Goal: Task Accomplishment & Management: Manage account settings

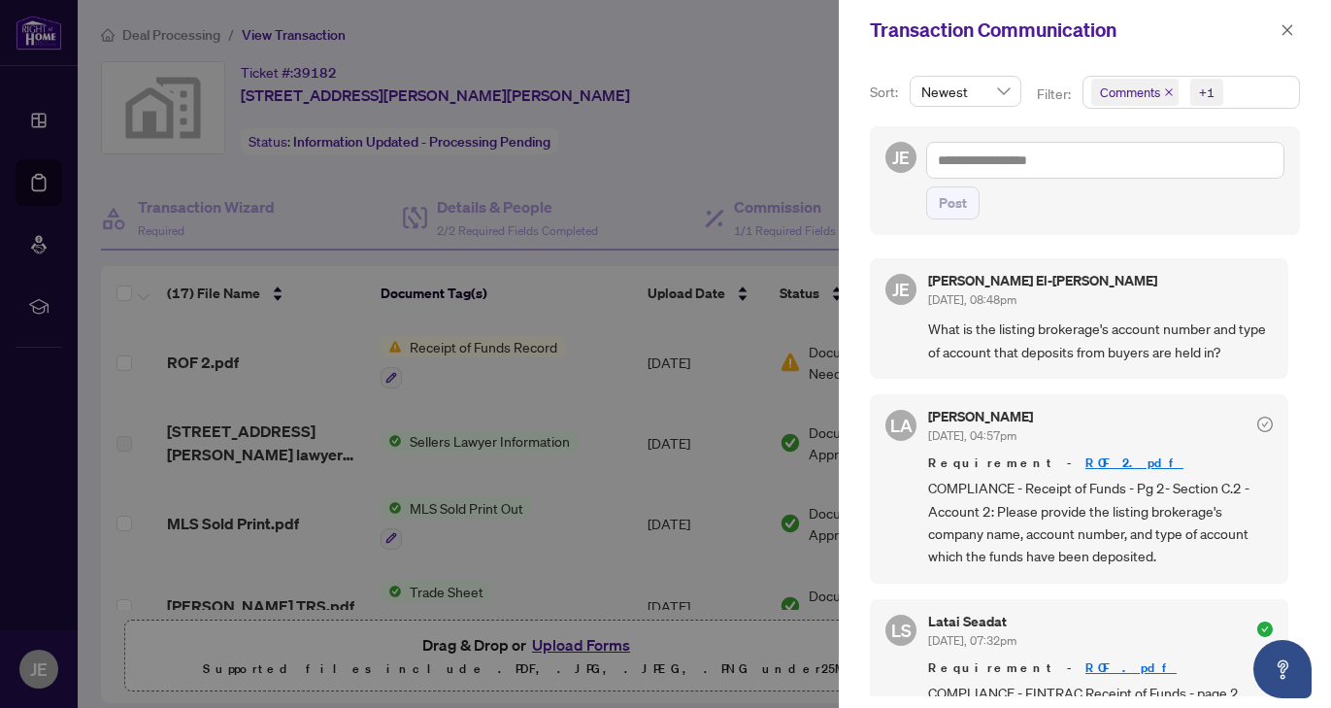
click at [737, 122] on div at bounding box center [665, 354] width 1331 height 708
click at [737, 128] on div at bounding box center [665, 354] width 1331 height 708
click at [630, 82] on div at bounding box center [665, 354] width 1331 height 708
click at [1296, 27] on button "button" at bounding box center [1287, 29] width 25 height 23
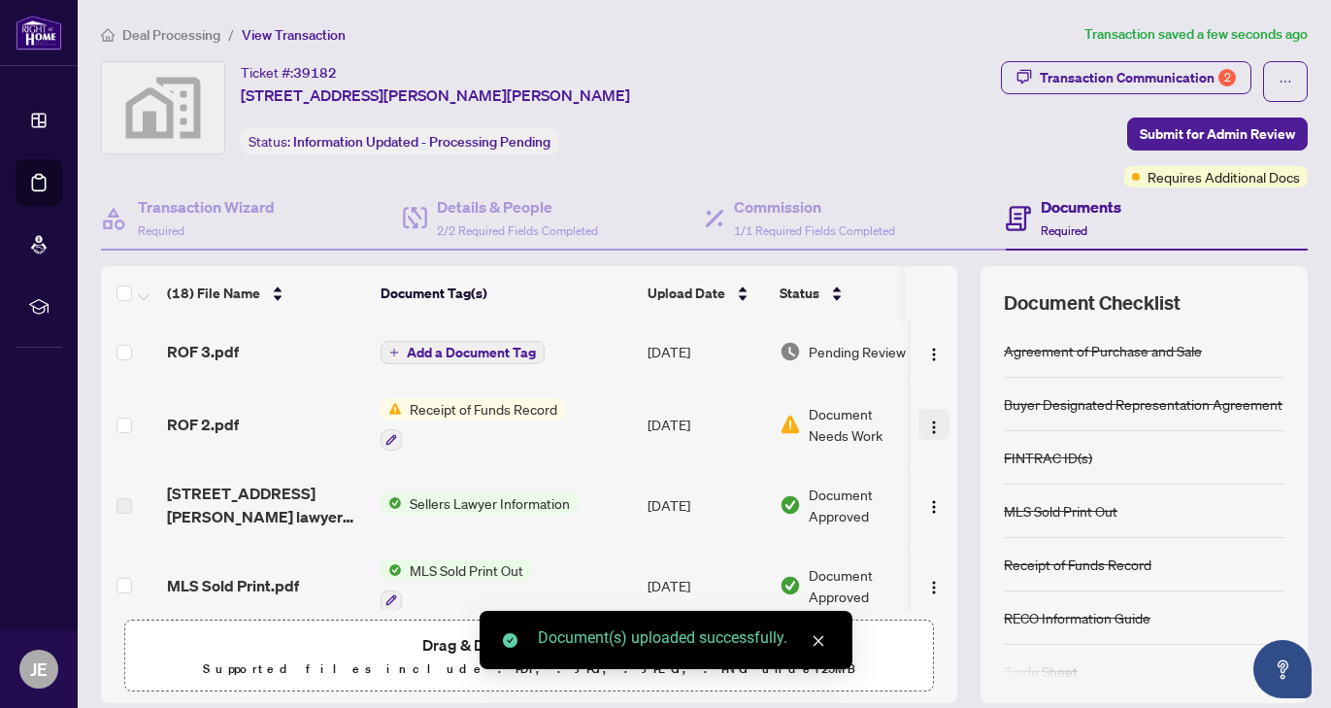
click at [929, 423] on img "button" at bounding box center [934, 427] width 16 height 16
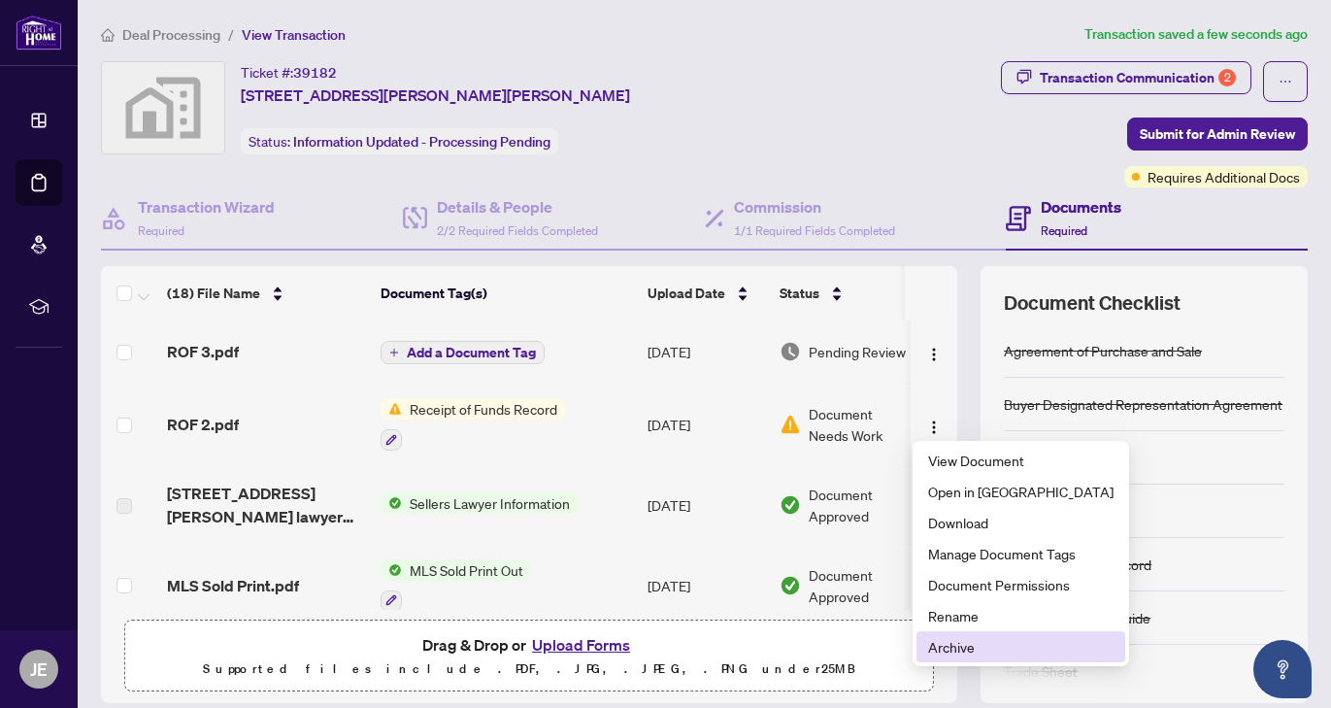
click at [975, 648] on span "Archive" at bounding box center [1020, 646] width 185 height 21
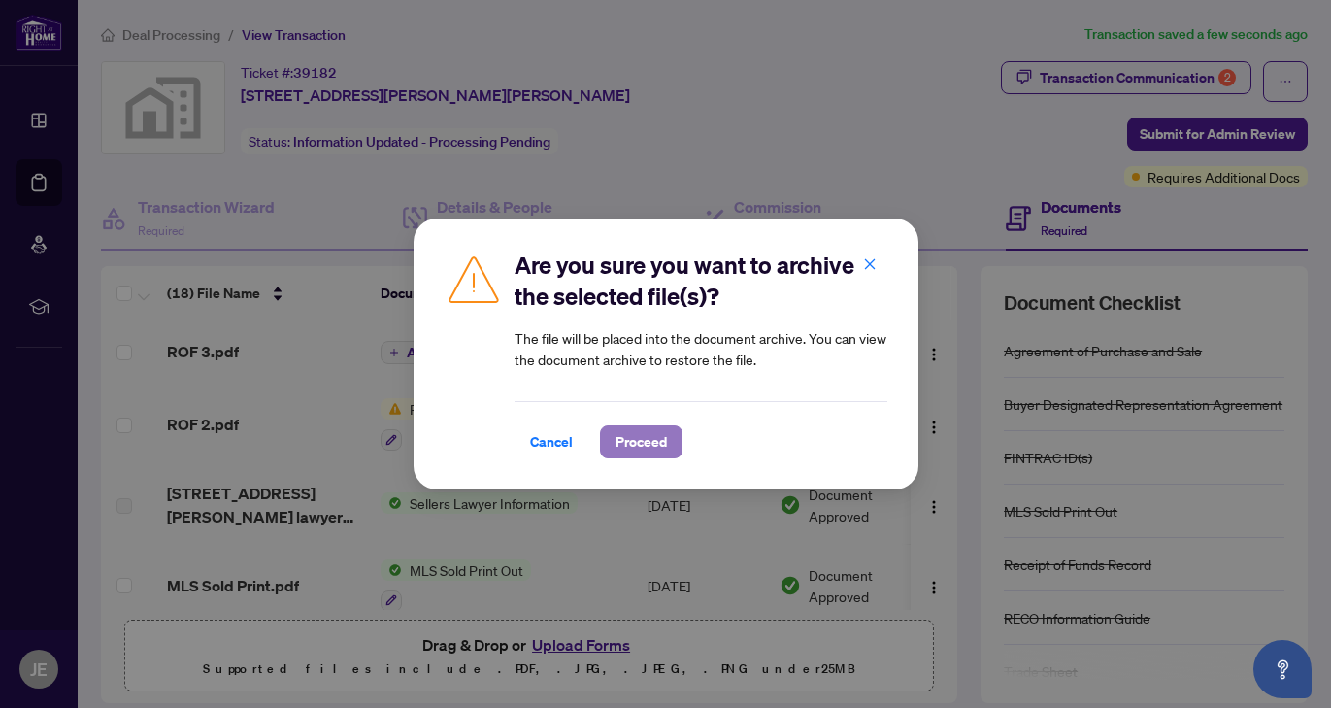
click at [651, 442] on span "Proceed" at bounding box center [641, 441] width 51 height 31
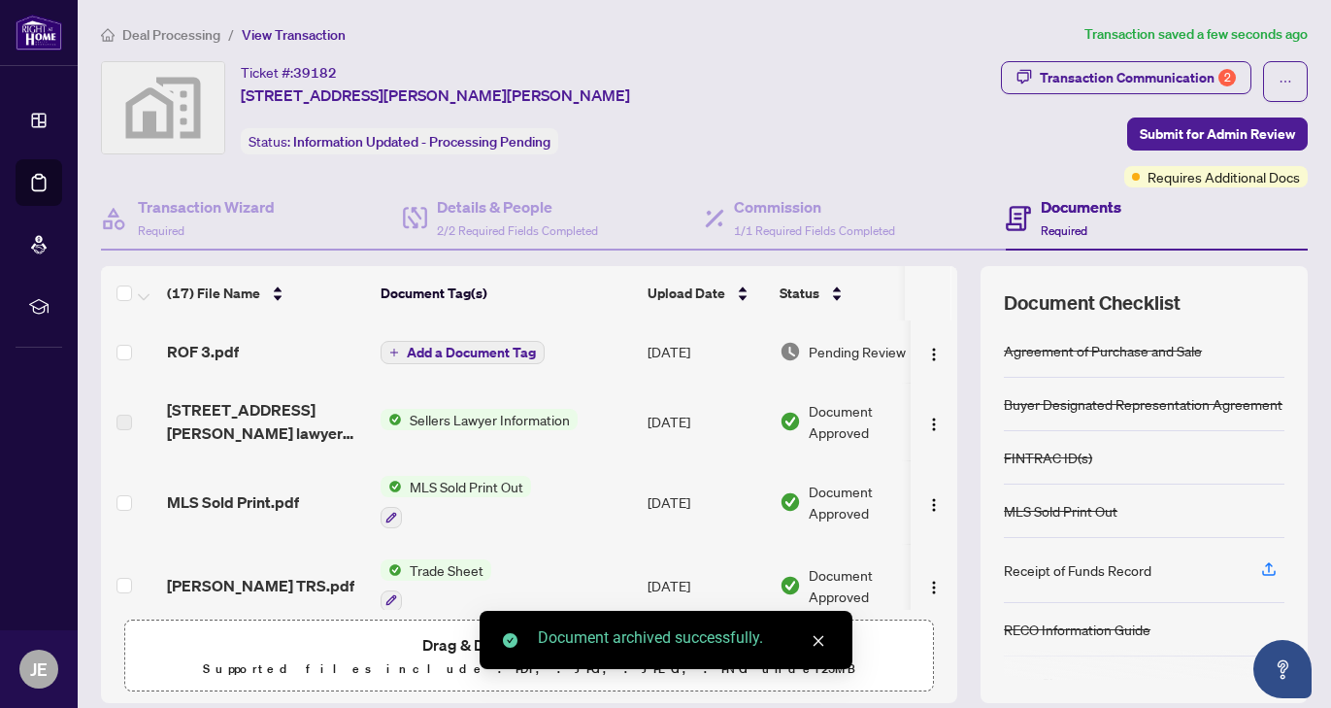
click at [502, 348] on span "Add a Document Tag" at bounding box center [471, 353] width 129 height 14
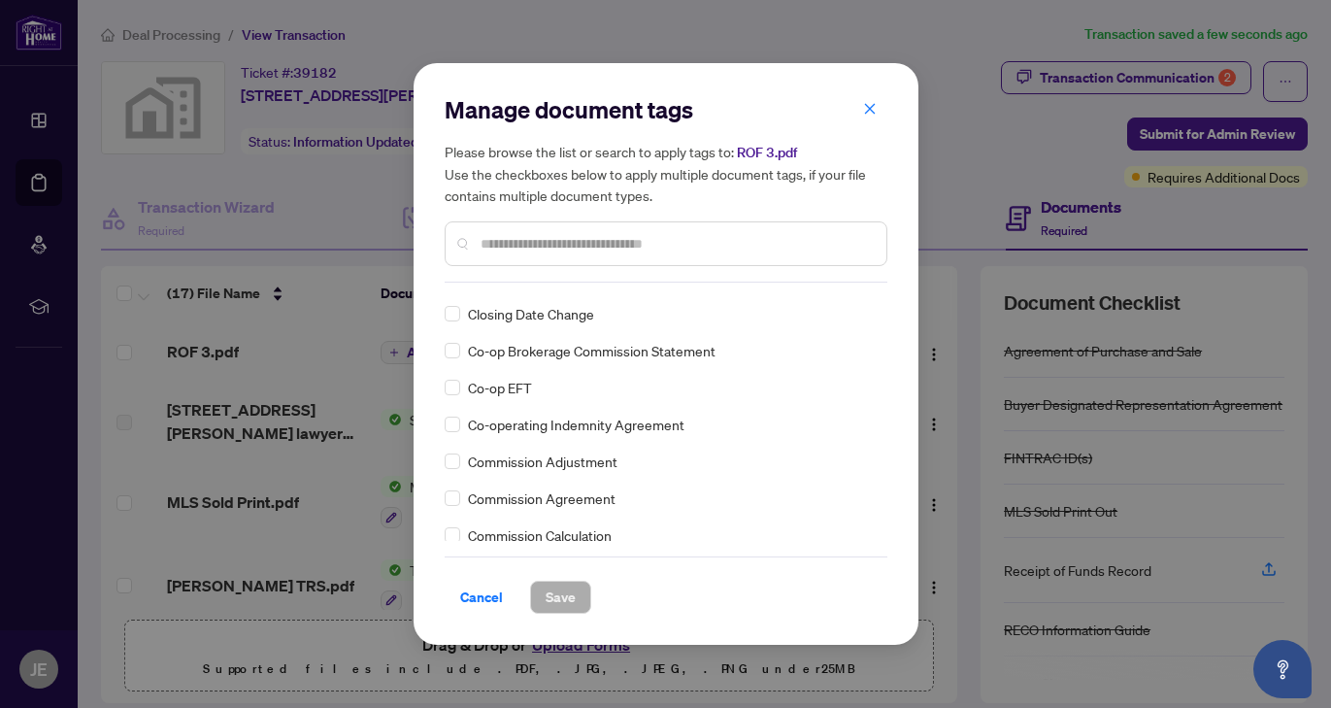
scroll to position [776, 0]
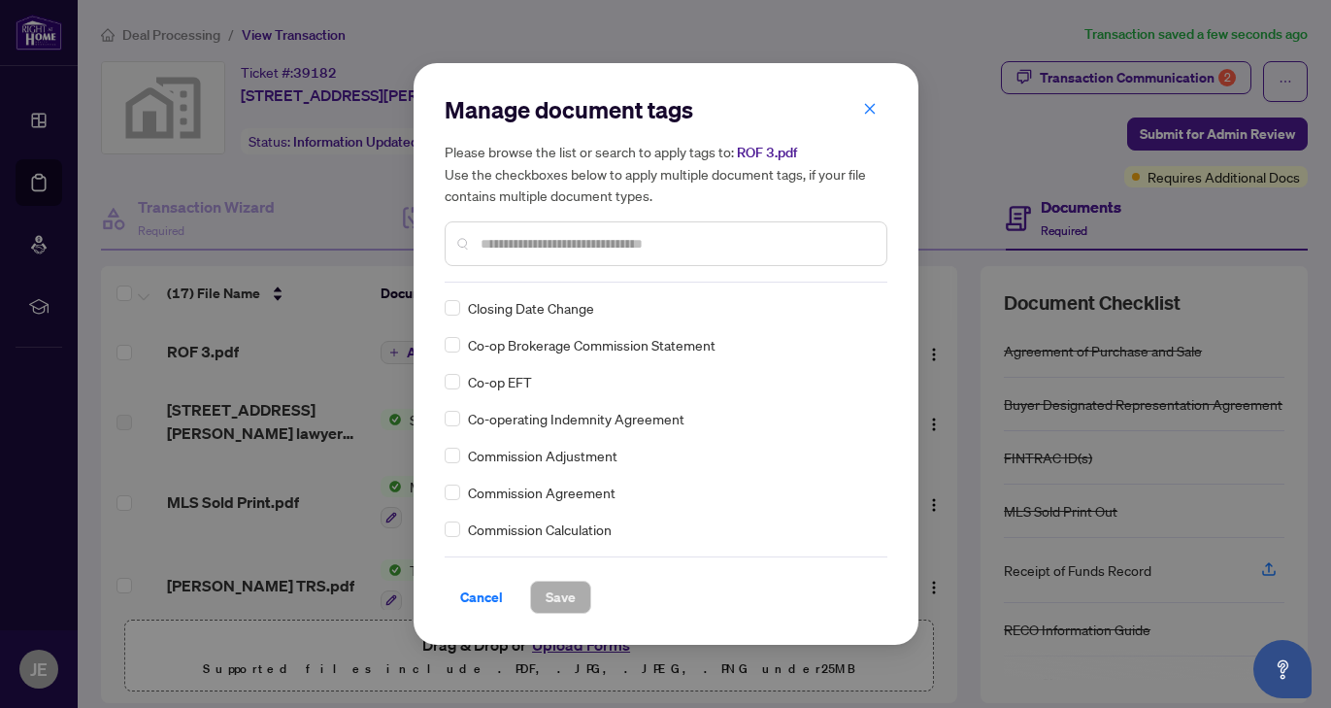
click at [578, 245] on input "text" at bounding box center [676, 243] width 390 height 21
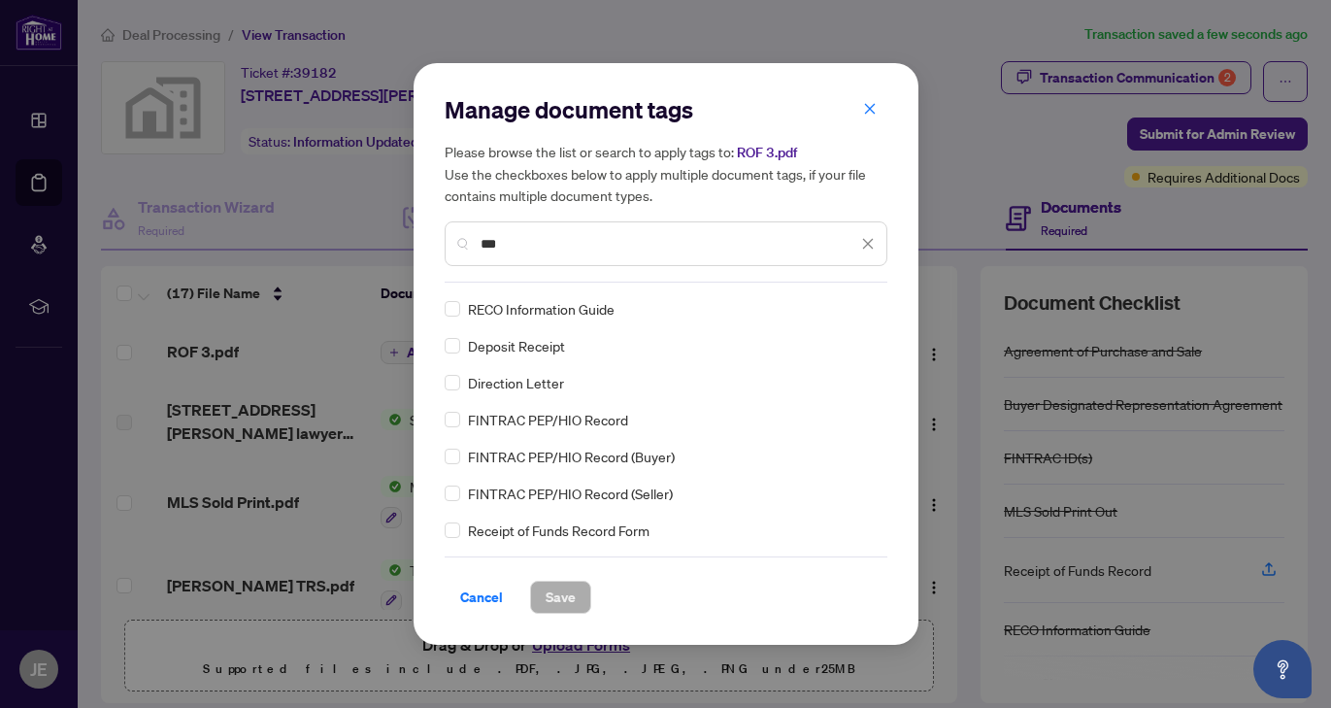
scroll to position [0, 0]
type input "***"
click at [552, 312] on span "Receipt of Funds Record" at bounding box center [542, 308] width 148 height 21
click at [461, 314] on div "Receipt of Funds Record" at bounding box center [660, 308] width 431 height 21
click at [563, 589] on span "Save" at bounding box center [561, 597] width 30 height 31
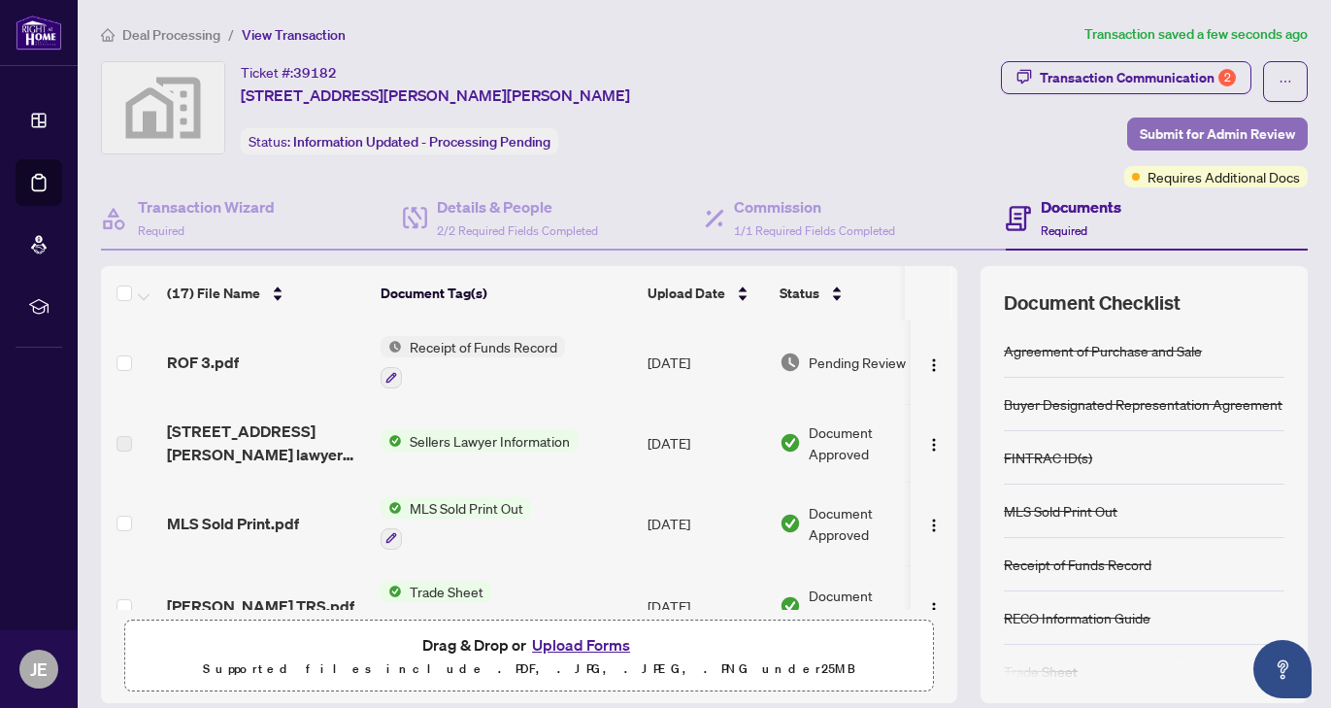
click at [1208, 123] on span "Submit for Admin Review" at bounding box center [1217, 133] width 155 height 31
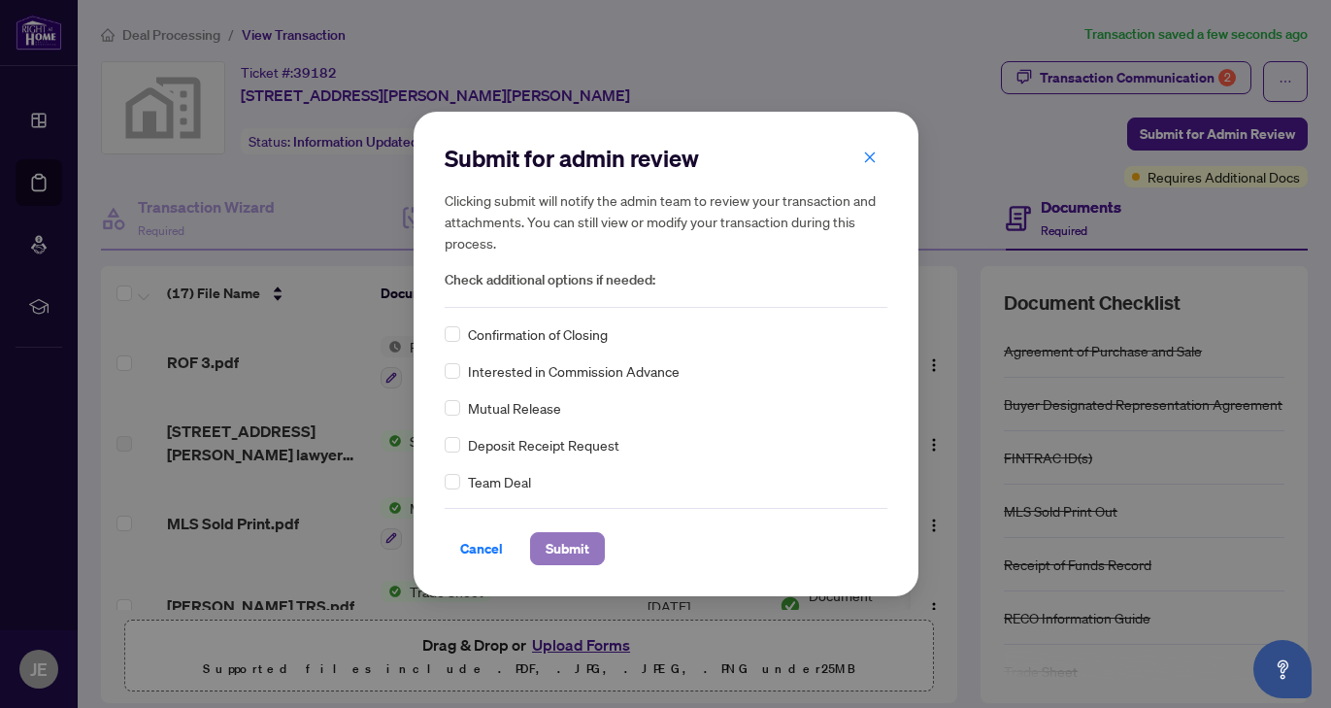
click at [565, 557] on span "Submit" at bounding box center [568, 548] width 44 height 31
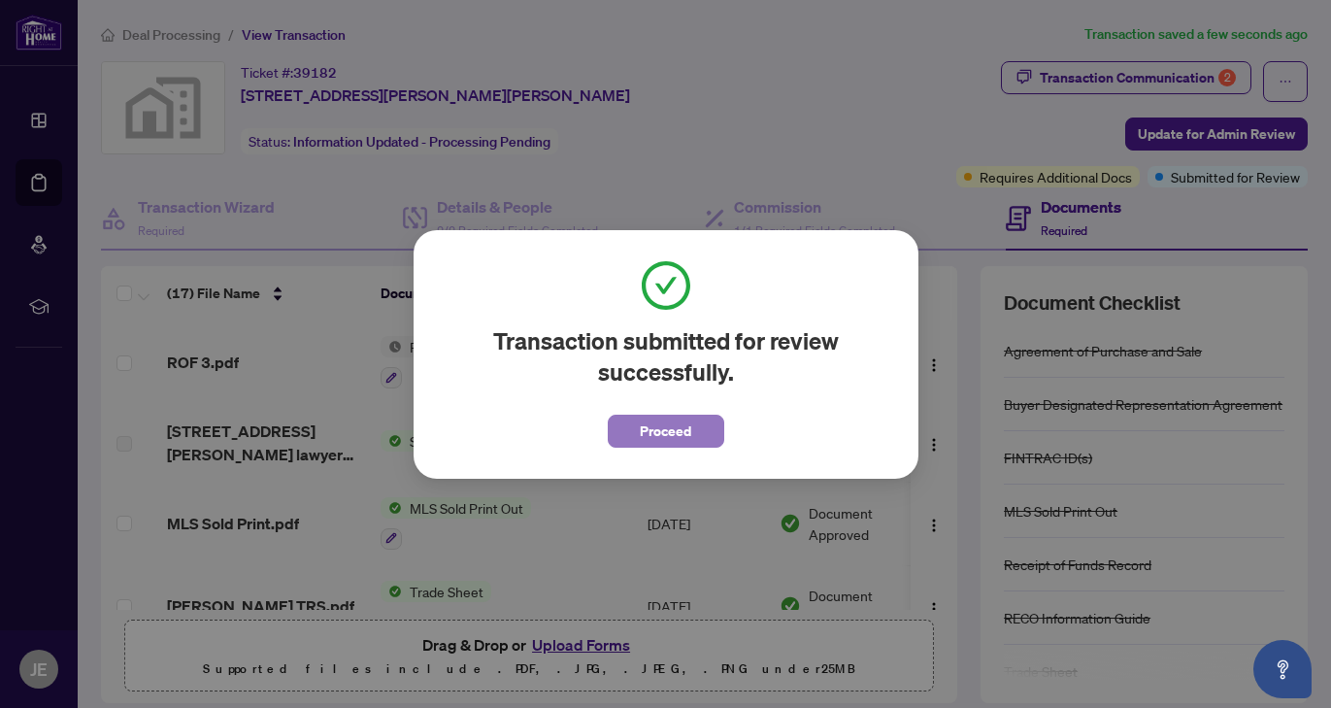
click at [663, 435] on span "Proceed" at bounding box center [665, 431] width 51 height 31
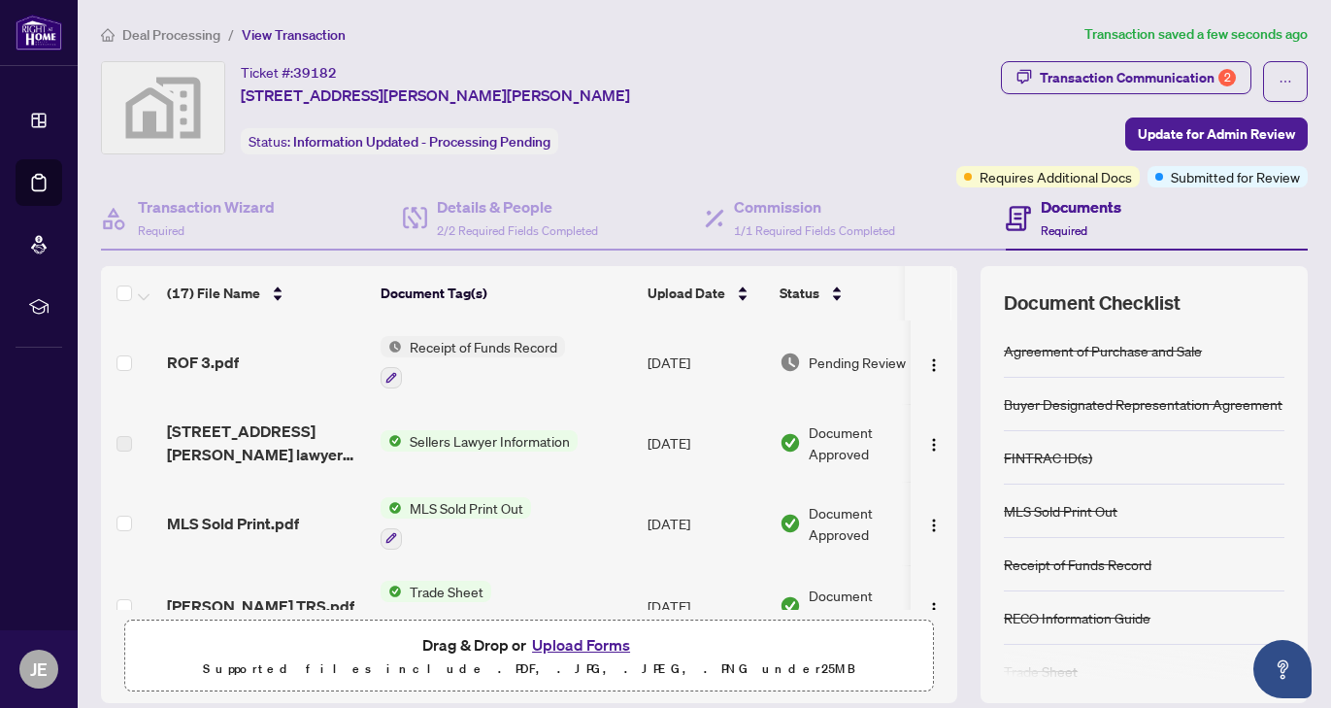
click at [173, 33] on span "Deal Processing" at bounding box center [171, 34] width 98 height 17
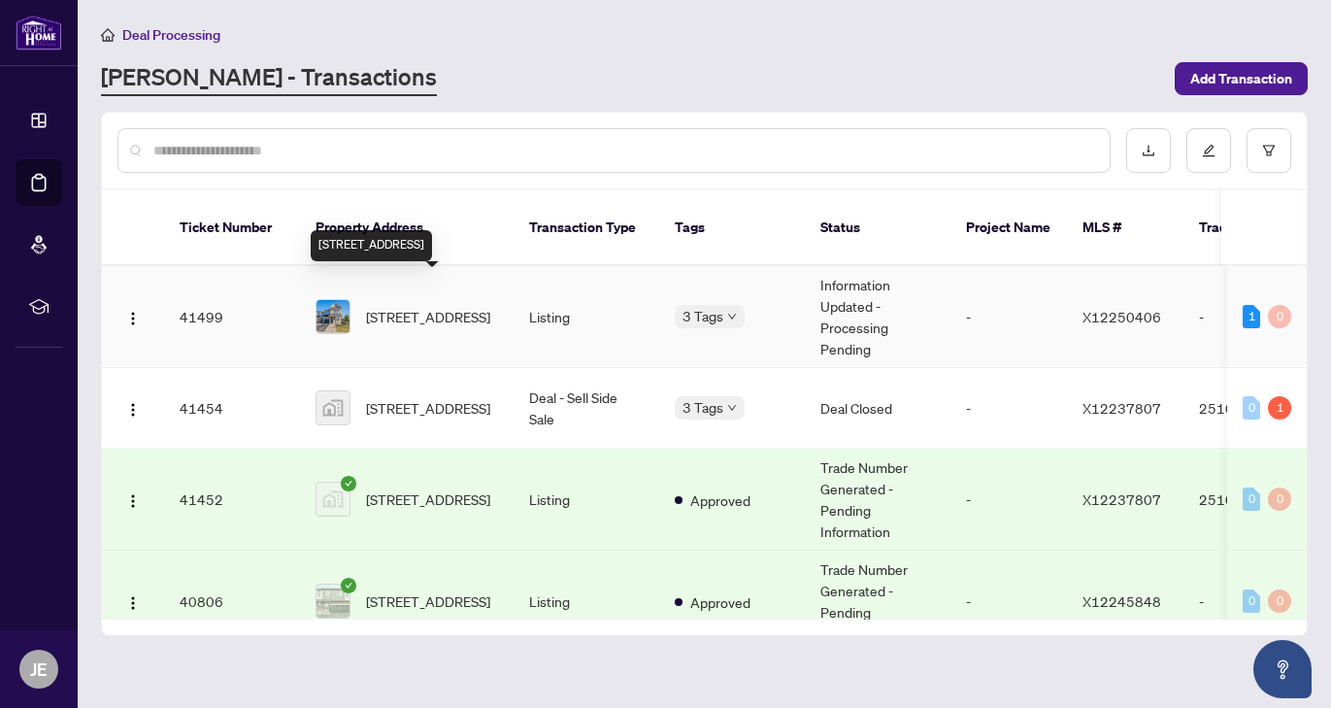
click at [478, 306] on span "[STREET_ADDRESS]" at bounding box center [428, 316] width 124 height 21
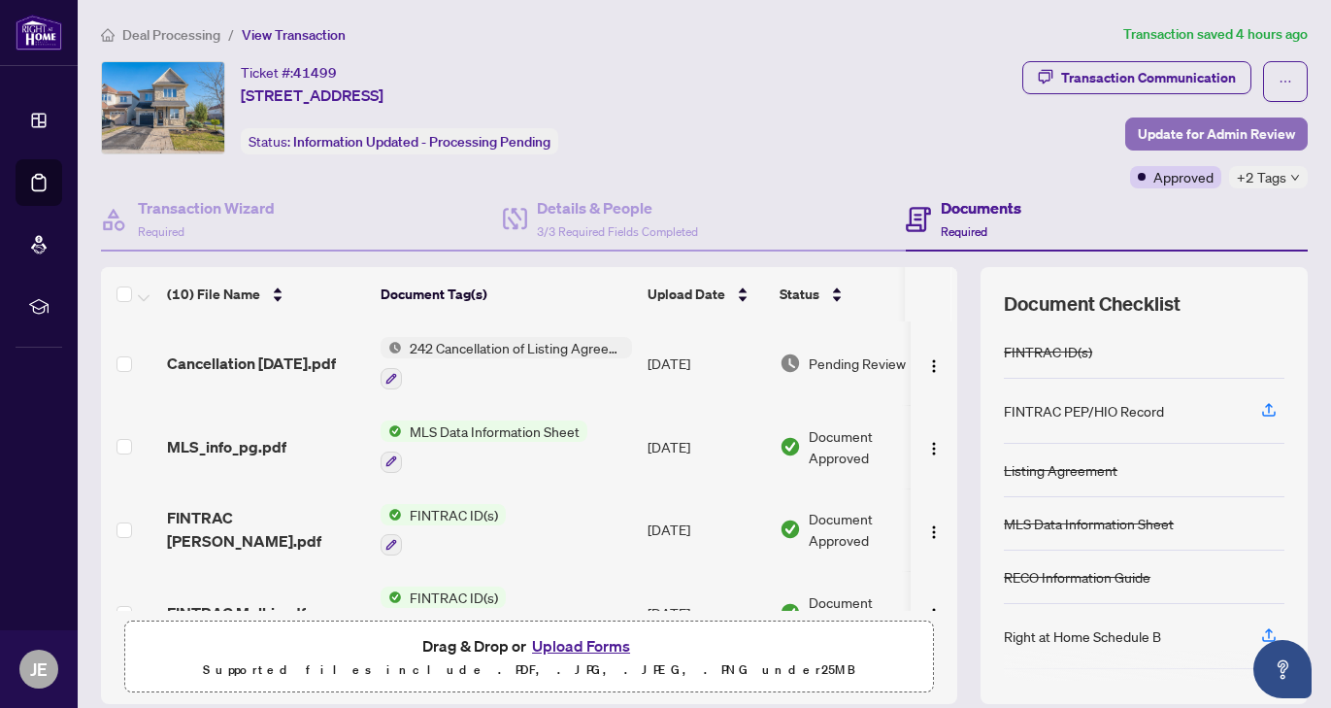
click at [1247, 139] on span "Update for Admin Review" at bounding box center [1216, 133] width 157 height 31
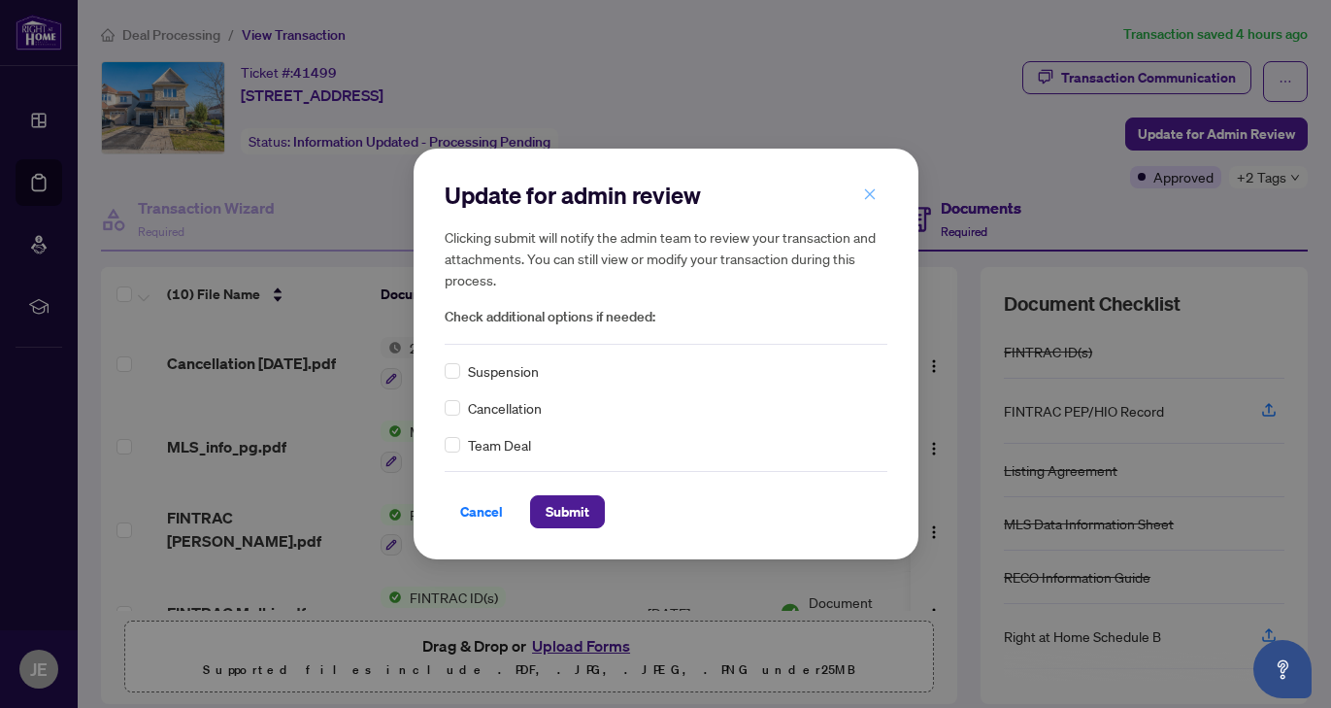
click at [867, 194] on icon "close" at bounding box center [870, 194] width 14 height 14
